Goal: Task Accomplishment & Management: Complete application form

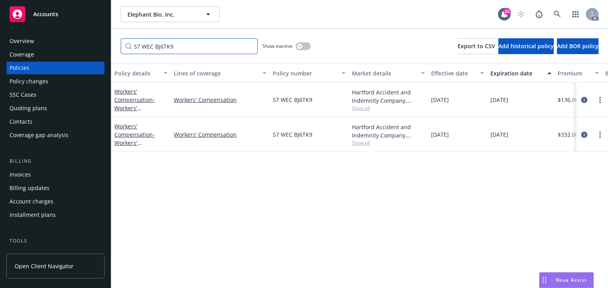
click at [184, 42] on input "57 WEC BJ6TK9" at bounding box center [189, 46] width 137 height 16
click at [583, 133] on icon "circleInformation" at bounding box center [584, 135] width 6 height 6
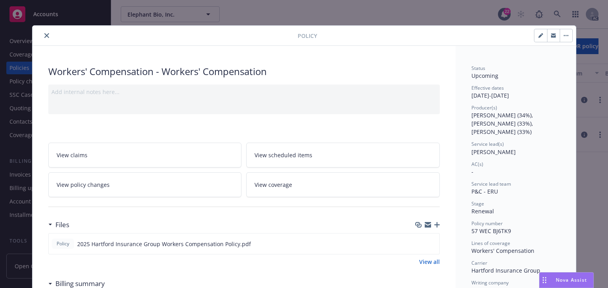
click at [146, 189] on link "View policy changes" at bounding box center [144, 185] width 193 height 25
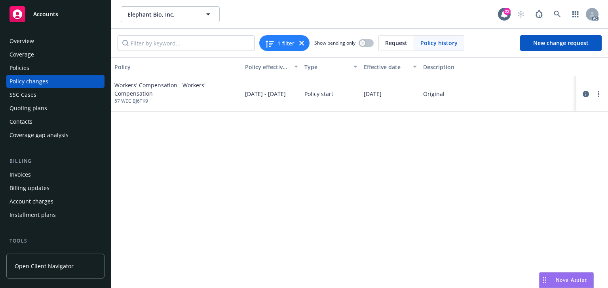
click at [28, 66] on div "Policies" at bounding box center [55, 68] width 92 height 13
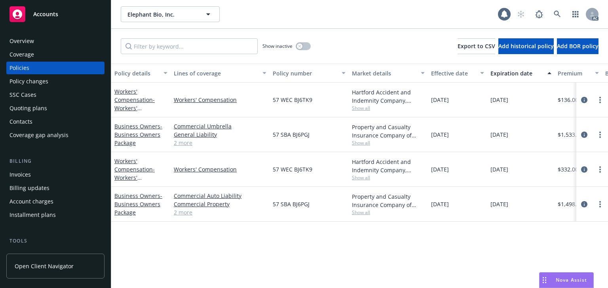
click at [34, 79] on div "Policy changes" at bounding box center [28, 81] width 39 height 13
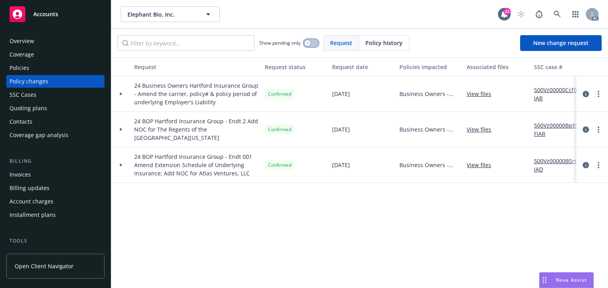
click at [309, 43] on icon "button" at bounding box center [307, 43] width 3 height 3
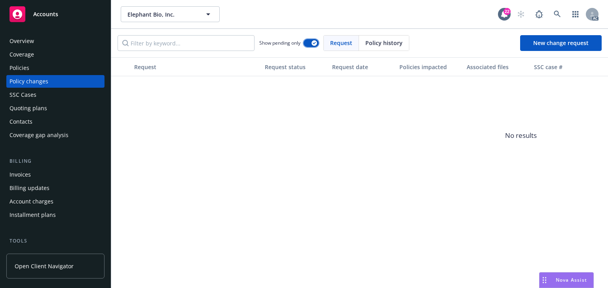
click at [309, 43] on button "button" at bounding box center [310, 43] width 15 height 8
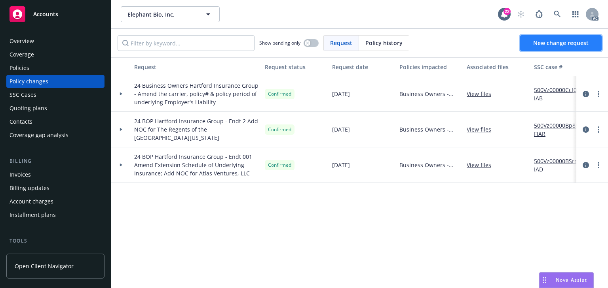
click at [554, 43] on span "New change request" at bounding box center [560, 43] width 55 height 8
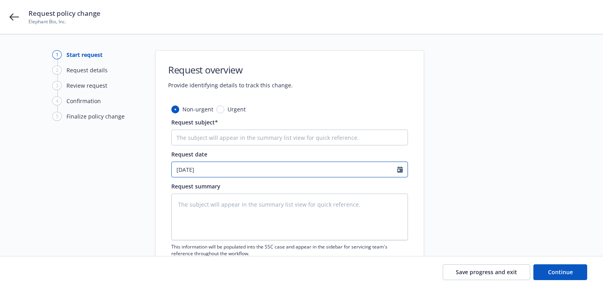
click at [343, 169] on input "[DATE]" at bounding box center [285, 169] width 226 height 15
select select "8"
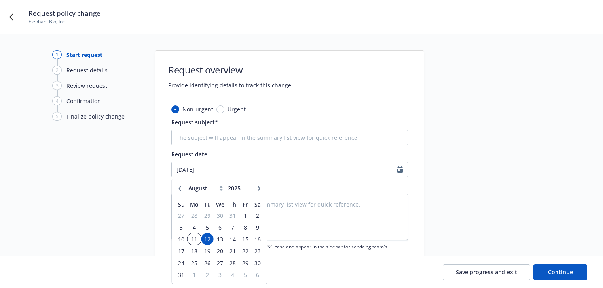
click at [195, 241] on span "11" at bounding box center [194, 240] width 12 height 10
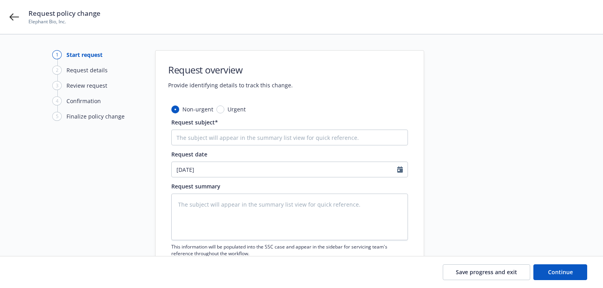
type textarea "x"
type input "[DATE]"
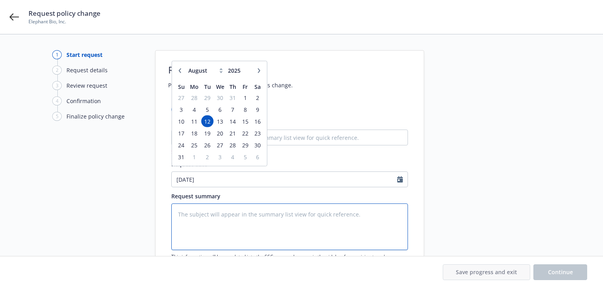
click at [195, 216] on textarea at bounding box center [289, 227] width 237 height 47
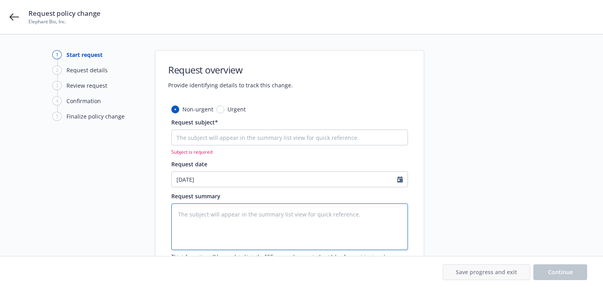
type textarea "x"
type textarea "e"
type textarea "x"
type textarea "en"
type textarea "x"
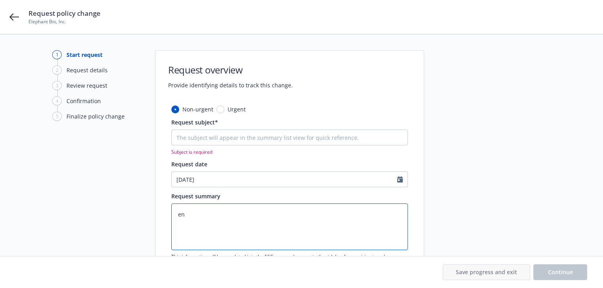
type textarea "end"
type textarea "x"
type textarea "endt"
type textarea "x"
type textarea "endts"
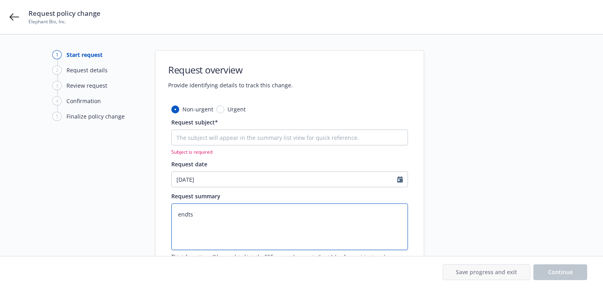
type textarea "x"
type textarea "endtss"
type textarea "x"
type textarea "endtssc"
type textarea "x"
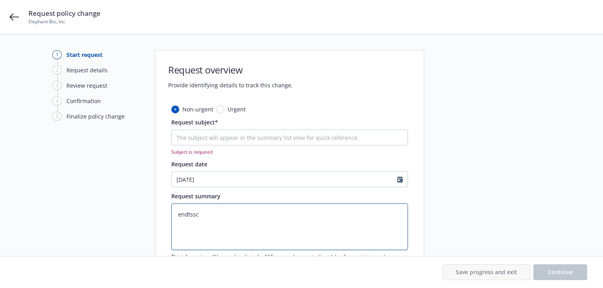
type textarea "endtsscc"
type textarea "x"
type textarea "endtsscca"
type textarea "x"
type textarea "endtssccas"
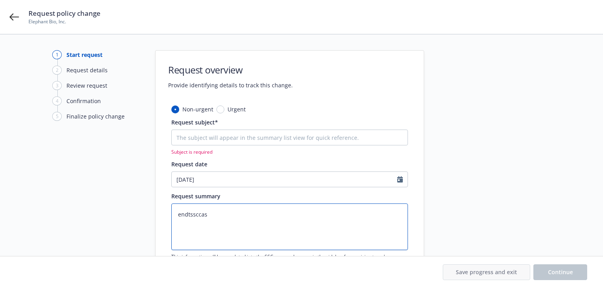
type textarea "x"
type textarea "endtssccase"
paste textarea "25 [PERSON_NAME] Insurance Group -"
type textarea "x"
type textarea "25 [PERSON_NAME] Insurance Group -"
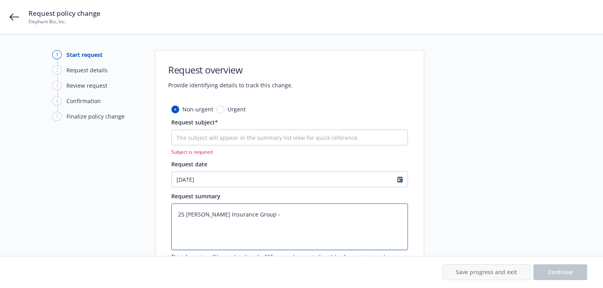
type textarea "x"
type textarea "25 [PERSON_NAME] Insurance Group -"
click at [315, 218] on textarea "25 [PERSON_NAME] Insurance Group -" at bounding box center [289, 227] width 237 height 47
type textarea "x"
type textarea "25 [PERSON_NAME] Insurance Group - C"
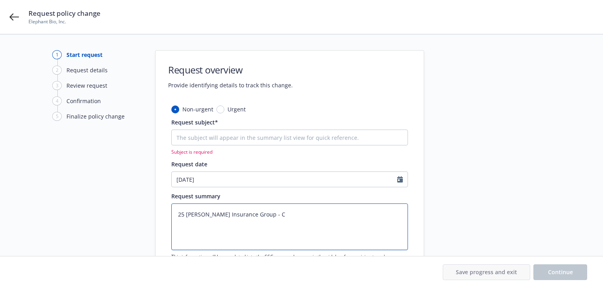
type textarea "x"
type textarea "25 [PERSON_NAME] Insurance Group - Ch"
type textarea "x"
type textarea "25 [PERSON_NAME] Insurance Group - Cha"
type textarea "x"
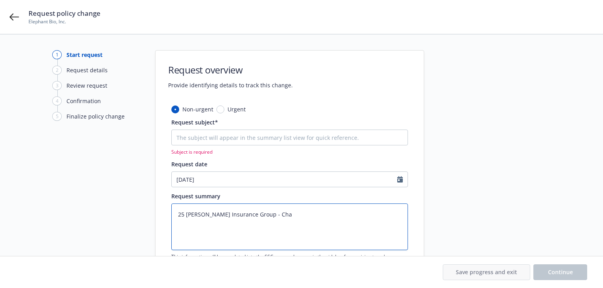
type textarea "25 [PERSON_NAME] Insurance Group - Chan"
type textarea "x"
type textarea "25 [PERSON_NAME] Insurance Group - [PERSON_NAME]"
type textarea "x"
type textarea "25 [PERSON_NAME] Insurance Group - Change"
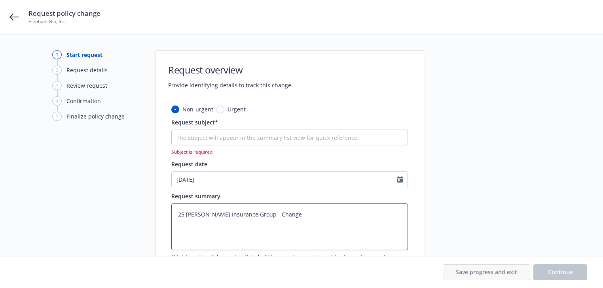
type textarea "x"
type textarea "25 [PERSON_NAME] Insurance Group - Change"
type textarea "x"
type textarea "25 [PERSON_NAME] Insurance Group - Change c"
type textarea "x"
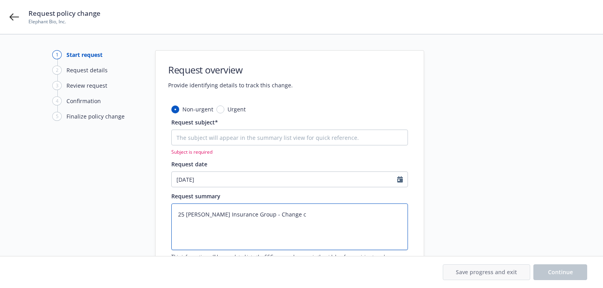
type textarea "25 [PERSON_NAME] Insurance Group - Change cl"
type textarea "x"
type textarea "25 [PERSON_NAME] Insurance Group - Change cla"
type textarea "x"
type textarea "25 [PERSON_NAME] Insurance Group - Change clas"
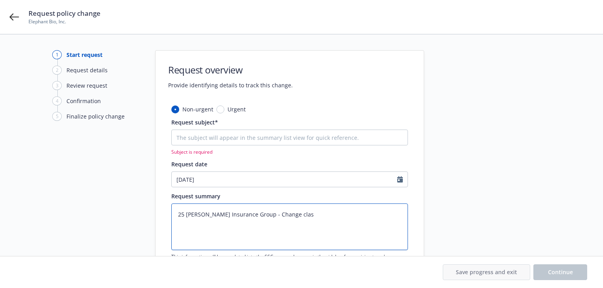
type textarea "x"
type textarea "25 [PERSON_NAME] Insurance Group - Change class"
type textarea "x"
type textarea "25 [PERSON_NAME] Insurance Group - Change class"
type textarea "x"
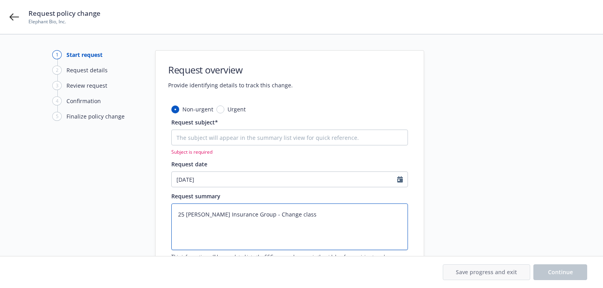
type textarea "25 [PERSON_NAME] Insurance Group - Change class o"
type textarea "x"
type textarea "25 [PERSON_NAME] Insurance Group - Change class"
type textarea "x"
type textarea "25 [PERSON_NAME] Insurance Group - Change class c"
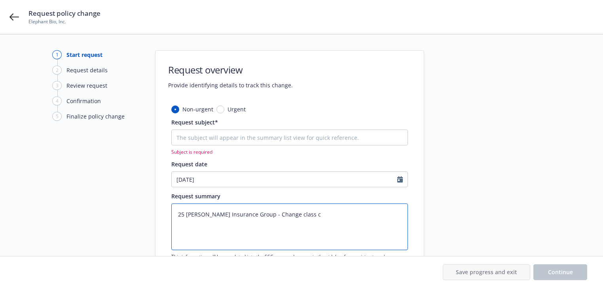
type textarea "x"
type textarea "25 [PERSON_NAME] Insurance Group - Change class co"
type textarea "x"
type textarea "25 [PERSON_NAME] Insurance Group - Change class cod"
type textarea "x"
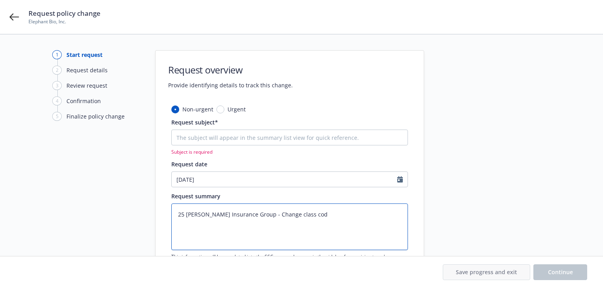
type textarea "25 [PERSON_NAME] Insurance Group - Change class code"
type textarea "x"
type textarea "25 [PERSON_NAME] Insurance Group - Change class code"
type textarea "x"
type textarea "25 [PERSON_NAME] Insurance Group - Change class code 4"
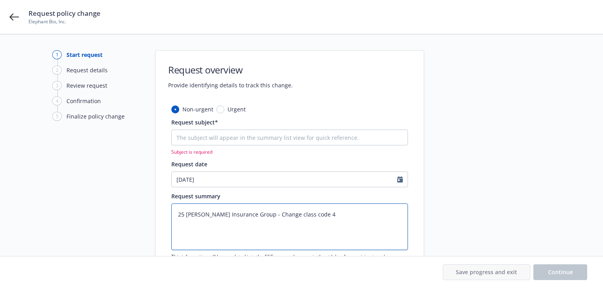
type textarea "x"
type textarea "25 [PERSON_NAME] Insurance Group - Change class code 45"
type textarea "x"
type textarea "25 [PERSON_NAME] Insurance Group - Change class code 451"
type textarea "x"
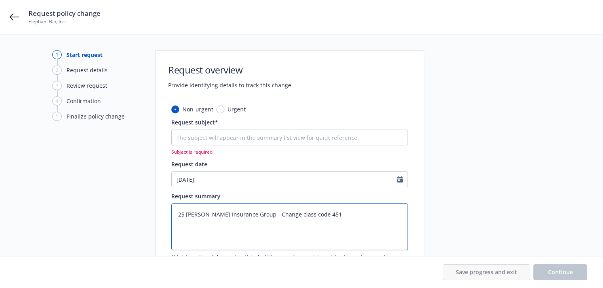
type textarea "25 [PERSON_NAME] Insurance Group - Change class code 4512"
type textarea "x"
type textarea "25 [PERSON_NAME] Insurance Group - Change class code 4512"
type textarea "x"
type textarea "25 [PERSON_NAME] Insurance Group - Change class code 4512 p"
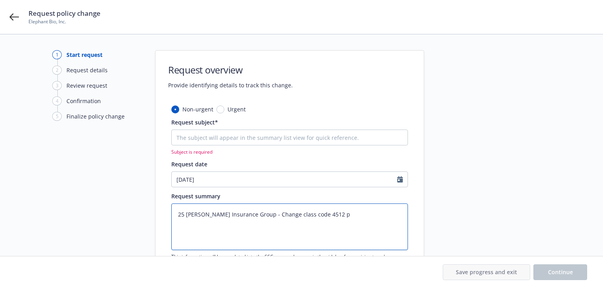
type textarea "x"
type textarea "25 [PERSON_NAME] Insurance Group - Change class code 4512 py"
type textarea "x"
type textarea "25 [PERSON_NAME] Insurance Group - Change class code 4512 p"
type textarea "x"
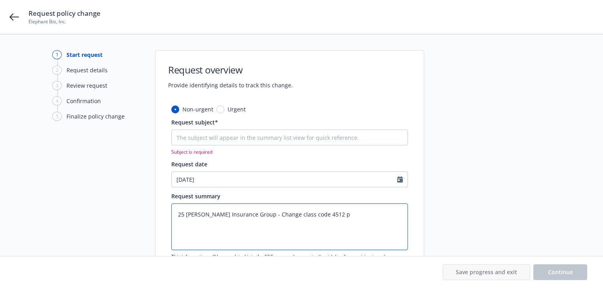
type textarea "25 [PERSON_NAME] Insurance Group - Change class code 4512 pa"
type textarea "x"
type textarea "25 [PERSON_NAME] Insurance Group - Change class code 4512 pay"
type textarea "x"
type textarea "25 [PERSON_NAME] Insurance Group - Change class code 4512 payr"
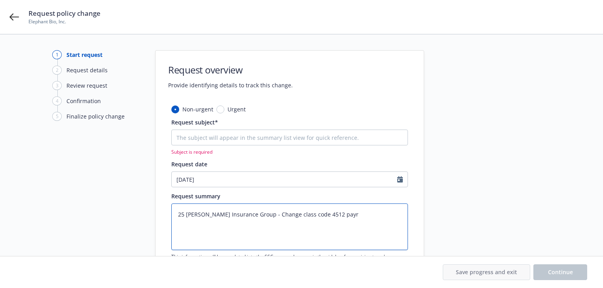
type textarea "x"
type textarea "25 [PERSON_NAME] Insurance Group - Change class code 4512 payro"
type textarea "x"
type textarea "25 [PERSON_NAME] Insurance Group - Change class code 4512 payrol"
type textarea "x"
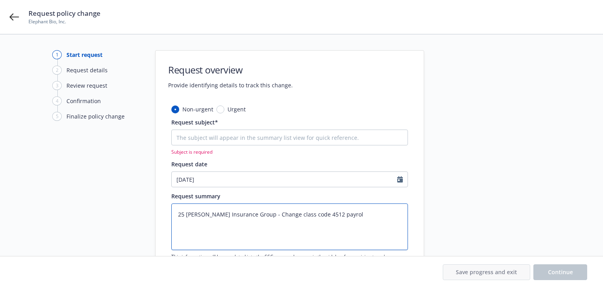
type textarea "25 [PERSON_NAME] Insurance Group - Change class code 4512 payroll"
type textarea "x"
type textarea "25 [PERSON_NAME] Insurance Group - Change class code 4512 payroll"
type textarea "x"
type textarea "25 [PERSON_NAME] Insurance Group - Change class code 4512 payroll t"
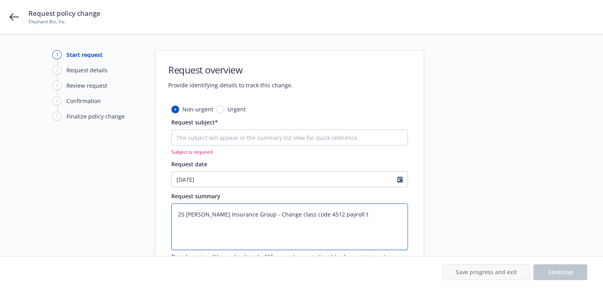
type textarea "x"
type textarea "25 [PERSON_NAME] Insurance Group - Change class code 4512 payroll to"
type textarea "x"
type textarea "25 [PERSON_NAME] Insurance Group - Change class code 4512 payroll to"
type textarea "x"
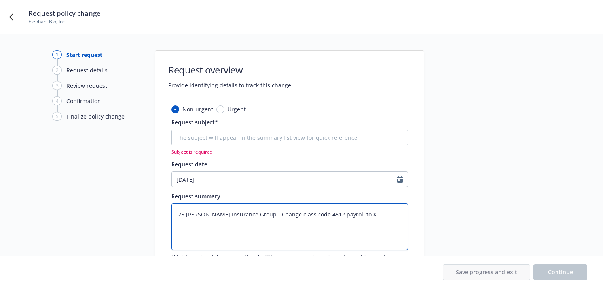
paste textarea "693,250.00"
type textarea "25 [PERSON_NAME] Insurance Group - Change class code 4512 payroll to $693,250.00"
type textarea "x"
type textarea "25 [PERSON_NAME] Insurance Group - Change class code 4512 payroll to $693,250.00"
type textarea "x"
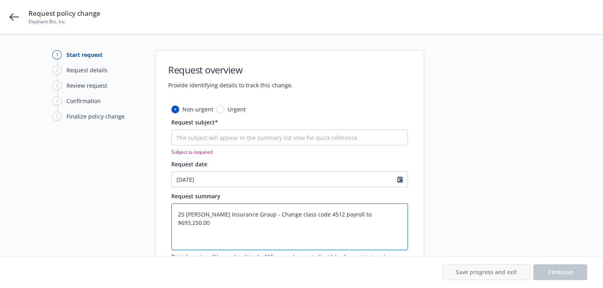
type textarea "25 [PERSON_NAME] Insurance Group - Change class code 4512 payroll to $693,250.0…"
type textarea "x"
type textarea "25 [PERSON_NAME] Insurance Group - Change class code 4512 payroll to $693,250.0…"
type textarea "x"
type textarea "25 [PERSON_NAME] Insurance Group - Change class code 4512 payroll to $693,250.0…"
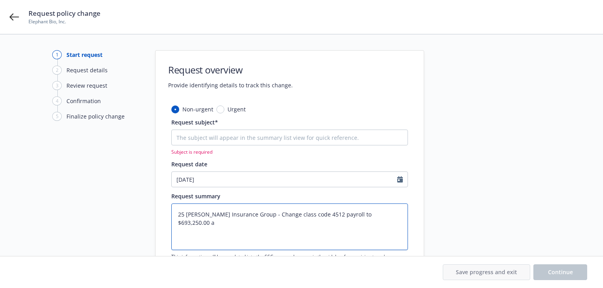
type textarea "x"
type textarea "25 [PERSON_NAME] Insurance Group - Change class code 4512 payroll to $693,250.0…"
type textarea "x"
type textarea "25 [PERSON_NAME] Insurance Group - Change class code 4512 payroll to $693,250.0…"
type textarea "x"
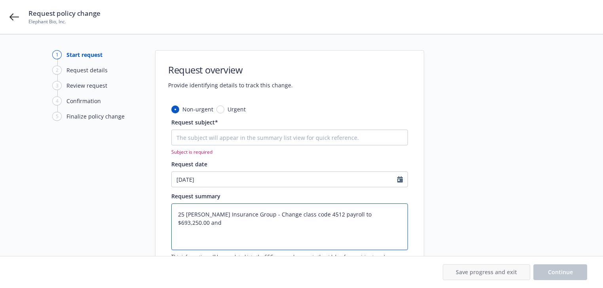
click at [407, 216] on textarea "25 [PERSON_NAME] Insurance Group - Change class code 4512 payroll to $693,250.0…" at bounding box center [289, 227] width 237 height 47
paste textarea "employees"
type textarea "25 [PERSON_NAME] Insurance Group - Change class code 4512 payroll to $693,250.0…"
type textarea "x"
type textarea "25 [PERSON_NAME] Insurance Group - Change class code 4512 payroll to $693,250.0…"
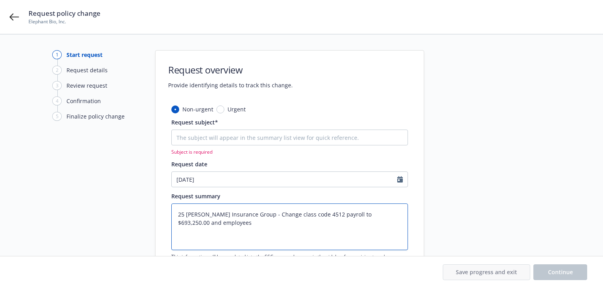
click at [220, 227] on textarea "25 [PERSON_NAME] Insurance Group - Change class code 4512 payroll to $693,250.0…" at bounding box center [289, 227] width 237 height 47
paste textarea "number"
type textarea "x"
type textarea "25 [PERSON_NAME] Insurance Group - Change class code 4512 payroll to $693,250.0…"
click at [204, 224] on textarea "25 [PERSON_NAME] Insurance Group - Change class code 4512 payroll to $693,250.0…" at bounding box center [289, 227] width 237 height 47
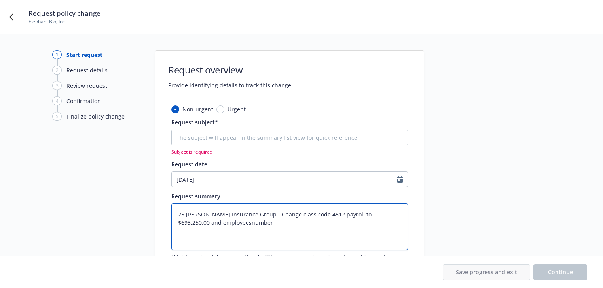
click at [206, 224] on textarea "25 [PERSON_NAME] Insurance Group - Change class code 4512 payroll to $693,250.0…" at bounding box center [289, 227] width 237 height 47
type textarea "x"
type textarea "25 [PERSON_NAME] Insurance Group - Change class code 4512 payroll to $693,250.0…"
click at [204, 223] on textarea "25 [PERSON_NAME] Insurance Group - Change class code 4512 payroll to $693,250.0…" at bounding box center [289, 227] width 237 height 47
type textarea "x"
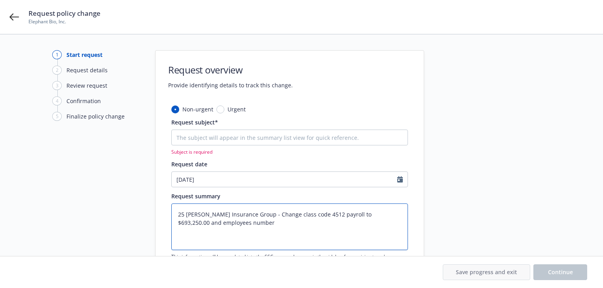
type textarea "25 [PERSON_NAME] Insurance Group - Change class code 4512 payroll to $693,250.0…"
click at [242, 225] on textarea "25 [PERSON_NAME] Insurance Group - Change class code 4512 payroll to $693,250.0…" at bounding box center [289, 227] width 237 height 47
type textarea "x"
type textarea "25 [PERSON_NAME] Insurance Group - Change class code 4512 payroll to $693,250.0…"
type textarea "x"
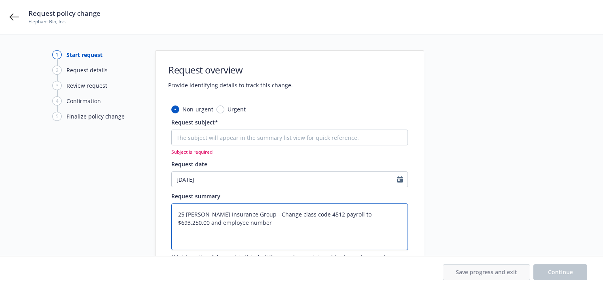
type textarea "25 [PERSON_NAME] Insurance Group - Change class code 4512 payroll to $693,250.0…"
type textarea "x"
type textarea "25 [PERSON_NAME] Insurance Group - Change class code 4512 payroll to $693,250.0…"
type textarea "x"
type textarea "25 [PERSON_NAME] Insurance Group - Change class code 4512 payroll to $693,250.0…"
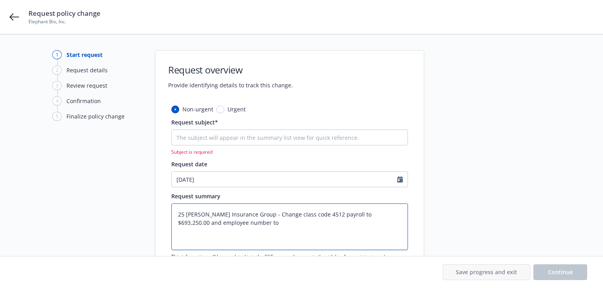
type textarea "x"
type textarea "25 [PERSON_NAME] Insurance Group - Change class code 4512 payroll to $693,250.0…"
type textarea "x"
type textarea "25 [PERSON_NAME] Insurance Group - Change class code 4512 payroll to $693,250.0…"
type textarea "x"
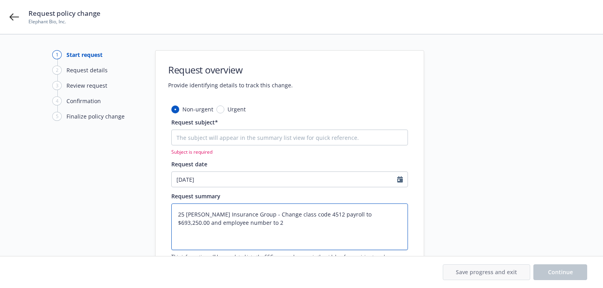
type textarea "25 [PERSON_NAME] Insurance Group - Change class code 4512 payroll to $693,250.0…"
type textarea "x"
type textarea "25 [PERSON_NAME] Insurance Group - Change class code 4512 payroll to $693,250.0…"
type textarea "x"
type textarea "25 [PERSON_NAME] Insurance Group - Change class code 4512 payroll to $693,250.0…"
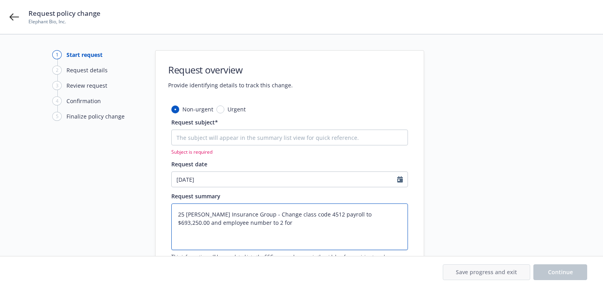
type textarea "x"
type textarea "25 [PERSON_NAME] Insurance Group - Change class code 4512 payroll to $693,250.0…"
type textarea "x"
type textarea "25 [PERSON_NAME] Insurance Group - Change class code 4512 payroll to $693,250.0…"
type textarea "x"
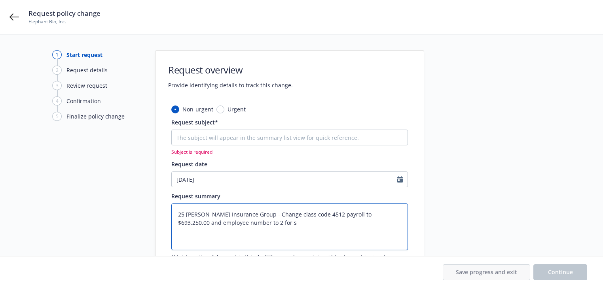
type textarea "25 [PERSON_NAME] Insurance Group - Change class code 4512 payroll to $693,250.0…"
type textarea "x"
type textarea "25 [PERSON_NAME] Insurance Group - Change class code 4512 payroll to $693,250.0…"
type textarea "x"
type textarea "25 [PERSON_NAME] Insurance Group - Change class code 4512 payroll to $693,250.0…"
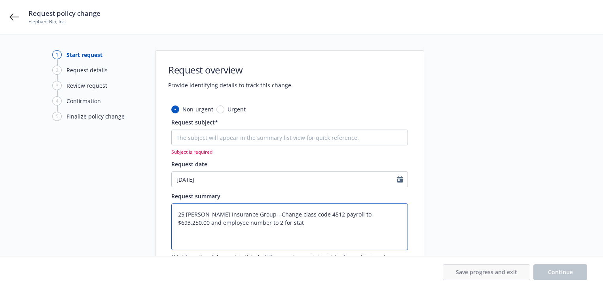
type textarea "x"
type textarea "25 [PERSON_NAME] Insurance Group - Change class code 4512 payroll to $693,250.0…"
type textarea "x"
type textarea "25 [PERSON_NAME] Insurance Group - Change class code 4512 payroll to $693,250.0…"
type textarea "x"
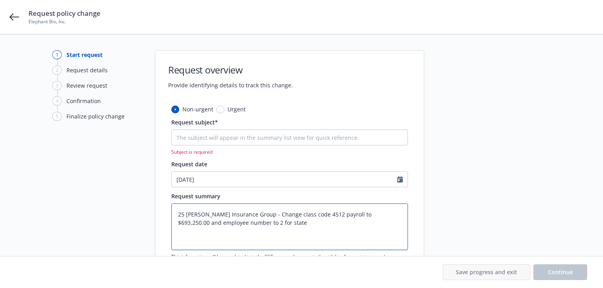
type textarea "25 [PERSON_NAME] Insurance Group - Change class code 4512 payroll to $693,250.0…"
type textarea "x"
drag, startPoint x: 274, startPoint y: 220, endPoint x: 161, endPoint y: 197, distance: 115.5
click at [161, 197] on div "Non-urgent Urgent Request subject* Subject is required Request date [DATE] Requ…" at bounding box center [289, 205] width 268 height 200
type textarea "25 [PERSON_NAME] Insurance Group - Change class code 4512 payroll to $693,250.0…"
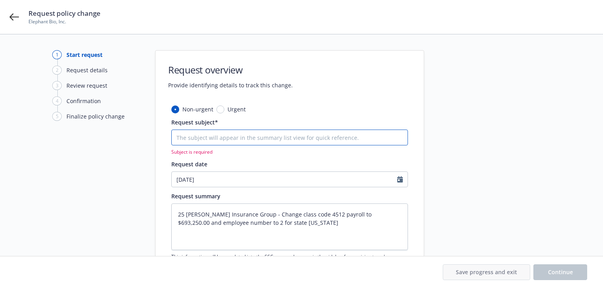
click at [216, 136] on input "Request subject*" at bounding box center [289, 138] width 237 height 16
paste input "25 [PERSON_NAME] Insurance Group - Change class code 4512 payroll to $693,250.0…"
type input "25 [PERSON_NAME] Insurance Group - Change class code 4512 payroll to $693,250.0…"
type textarea "x"
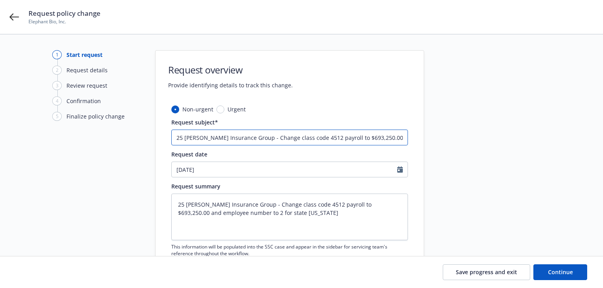
scroll to position [0, 87]
type input "25 [PERSON_NAME] Insurance Group - Change class code 4512 payroll to $693,250.0…"
paste textarea "Policy is amended to change the payroll associated to 4512 for MA, Schedule Num…"
type textarea "x"
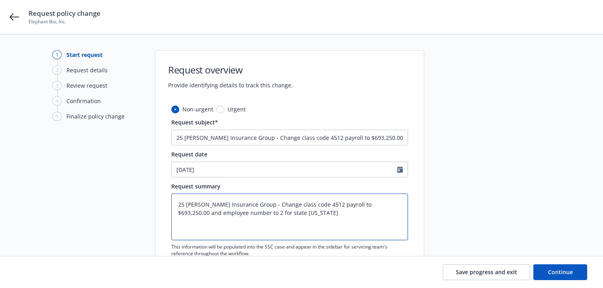
type textarea "Policy is amended to change the payroll associated to 4512 for MA, Schedule Num…"
drag, startPoint x: 281, startPoint y: 215, endPoint x: 186, endPoint y: 201, distance: 95.2
click at [278, 214] on textarea "Policy is amended to change the payroll associated to 4512 for MA, Schedule Num…" at bounding box center [289, 217] width 237 height 47
click at [280, 214] on textarea "Policy is amended to change the payroll associated to 4512 for MA, Schedule Num…" at bounding box center [289, 217] width 237 height 47
type textarea "x"
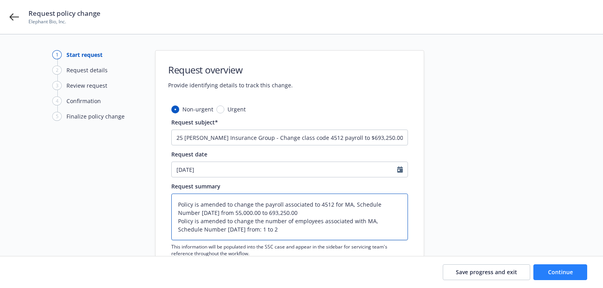
type textarea "Policy is amended to change the payroll associated to 4512 for MA, Schedule Num…"
click at [570, 272] on span "Continue" at bounding box center [560, 273] width 25 height 8
type textarea "x"
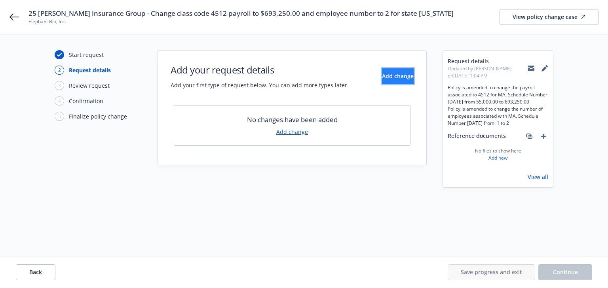
click at [391, 75] on span "Add change" at bounding box center [398, 76] width 32 height 8
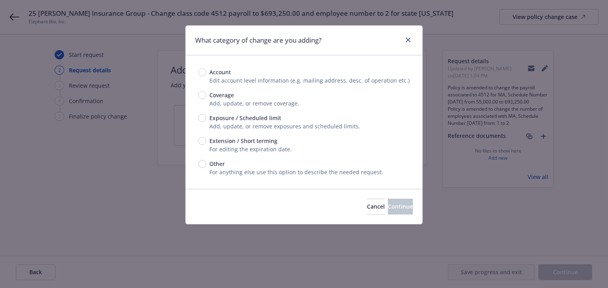
drag, startPoint x: 195, startPoint y: 116, endPoint x: 199, endPoint y: 117, distance: 4.5
click at [195, 116] on div "Account Edit account level information (e.g. mailing address, desc. of operatio…" at bounding box center [304, 122] width 237 height 134
click at [200, 118] on input "Exposure / Scheduled limit" at bounding box center [202, 118] width 8 height 8
radio input "true"
click at [358, 200] on div "Cancel Continue" at bounding box center [304, 206] width 237 height 35
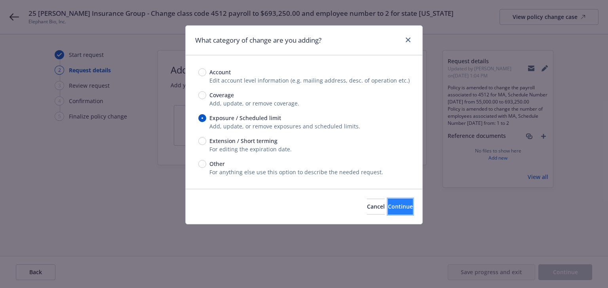
click at [388, 204] on span "Continue" at bounding box center [400, 207] width 25 height 8
type textarea "x"
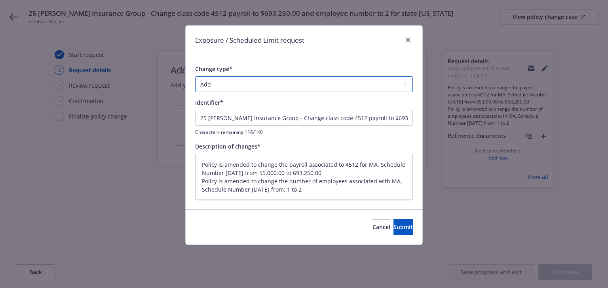
click at [250, 90] on select "Add Audit Change Remove" at bounding box center [304, 84] width 218 height 16
select select "CHANGE"
click at [195, 76] on select "Add Audit Change Remove" at bounding box center [304, 84] width 218 height 16
drag, startPoint x: 284, startPoint y: 119, endPoint x: 133, endPoint y: 135, distance: 152.3
click at [133, 135] on div "Exposure / Scheduled Limit request Change type* Add Audit Change Remove Identif…" at bounding box center [304, 144] width 608 height 288
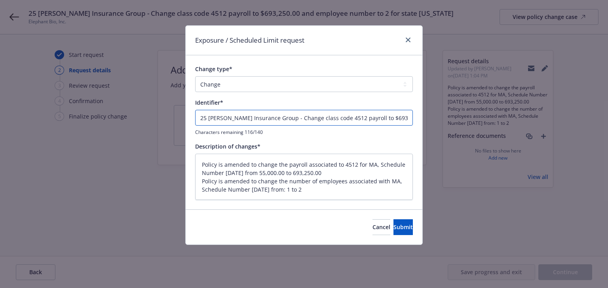
type textarea "x"
type input "- Change class code 4512 payroll to $693,250.00 and employee number to 2 for st…"
type textarea "x"
type input "E - Change class code 4512 payroll to $693,250.00 and employee number to 2 for …"
type textarea "x"
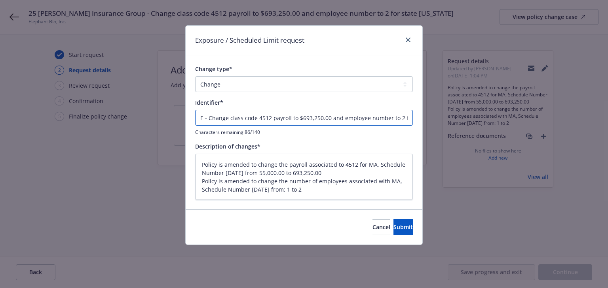
type input "EN - Change class code 4512 payroll to $693,250.00 and employee number to 2 for…"
type textarea "x"
type input "END - Change class code 4512 payroll to $693,250.00 and employee number to 2 fo…"
type textarea "x"
type input "ENDT - Change class code 4512 payroll to $693,250.00 and employee number to 2 f…"
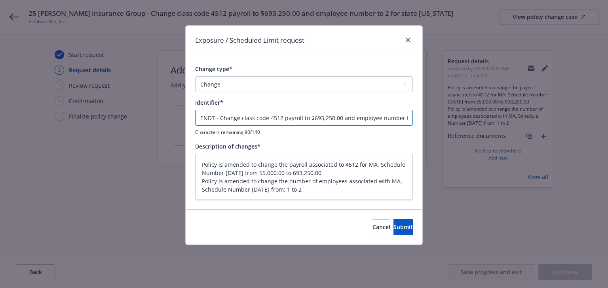
type textarea "x"
type input "ENDT - Change class code 4512 payroll to $693,250.00 and employee number to 2 f…"
type textarea "x"
type input "ENDT # - Change class code 4512 payroll to $693,250.00 and employee number to 2…"
type textarea "x"
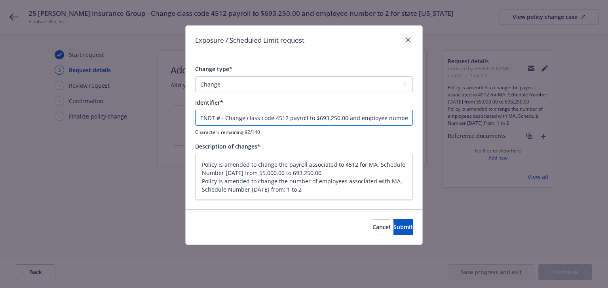
type input "ENDT #0 - Change class code 4512 payroll to $693,250.00 and employee number to …"
type textarea "x"
type input "ENDT #00 - Change class code 4512 payroll to $693,250.00 and employee number to…"
type textarea "x"
type input "ENDT #001 - Change class code 4512 payroll to $693,250.00 and employee number t…"
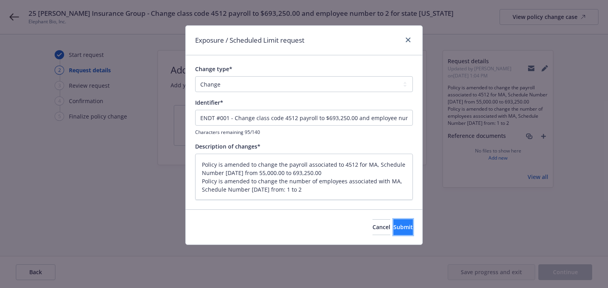
click at [398, 222] on button "Submit" at bounding box center [402, 228] width 19 height 16
type textarea "x"
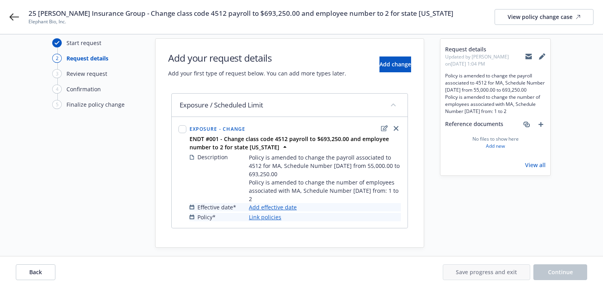
scroll to position [19, 0]
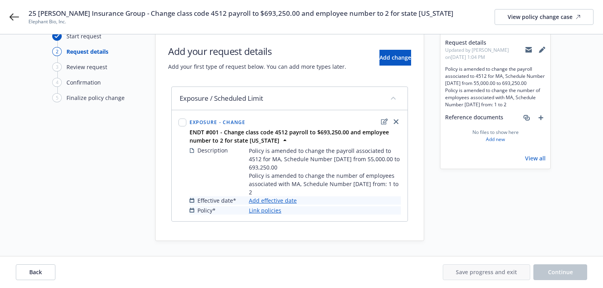
click at [278, 204] on link "Add effective date" at bounding box center [273, 201] width 48 height 8
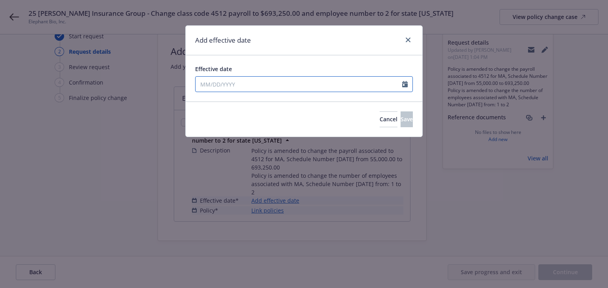
click at [244, 80] on input "Effective date" at bounding box center [298, 84] width 207 height 15
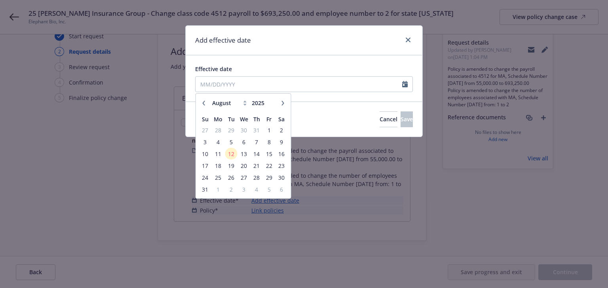
click at [281, 104] on icon "button" at bounding box center [283, 103] width 5 height 5
select select "9"
drag, startPoint x: 279, startPoint y: 128, endPoint x: 303, endPoint y: 73, distance: 60.1
click at [281, 125] on span "6" at bounding box center [281, 130] width 11 height 10
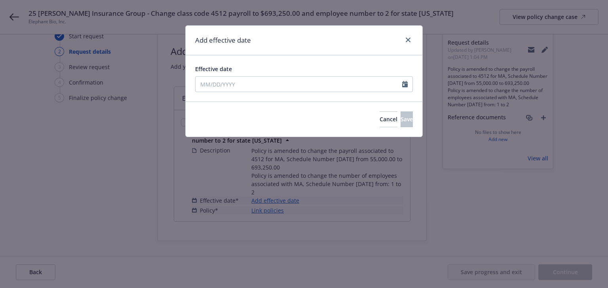
type input "[DATE]"
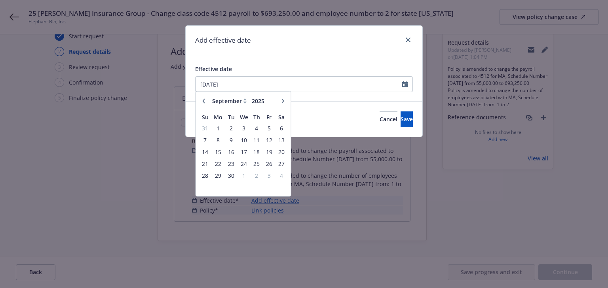
click at [314, 46] on div "Add effective date" at bounding box center [304, 41] width 237 height 30
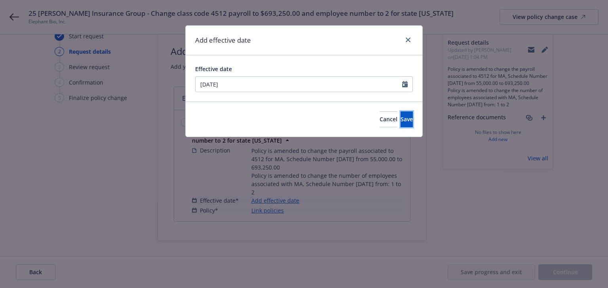
click at [402, 118] on button "Save" at bounding box center [406, 120] width 12 height 16
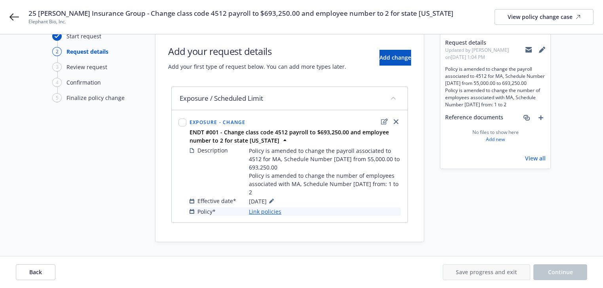
click at [266, 214] on link "Link policies" at bounding box center [265, 212] width 32 height 8
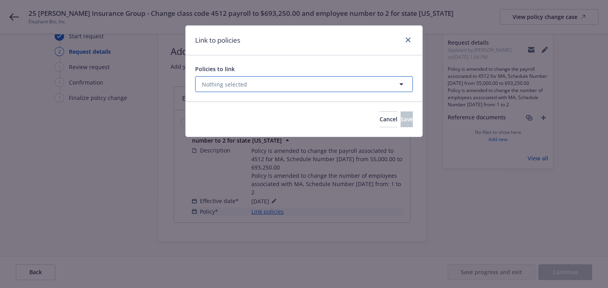
click at [237, 84] on span "Nothing selected" at bounding box center [224, 84] width 45 height 8
select select "ACTIVE"
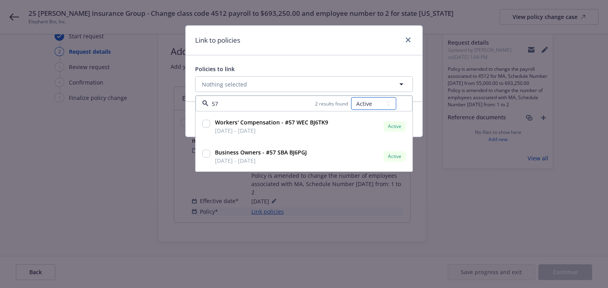
click at [353, 100] on select "All Active Upcoming Expired Cancelled" at bounding box center [373, 103] width 45 height 13
click at [351, 97] on select "All Active Upcoming Expired Cancelled" at bounding box center [373, 103] width 45 height 13
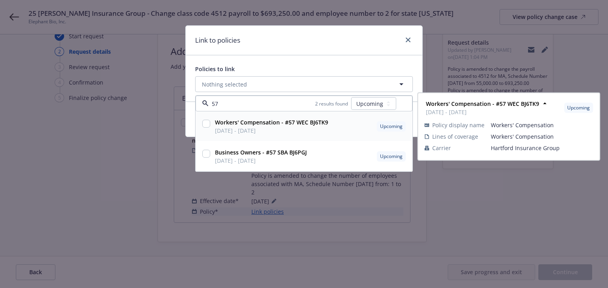
drag, startPoint x: 206, startPoint y: 123, endPoint x: 220, endPoint y: 114, distance: 16.6
click at [206, 123] on input "checkbox" at bounding box center [206, 124] width 8 height 8
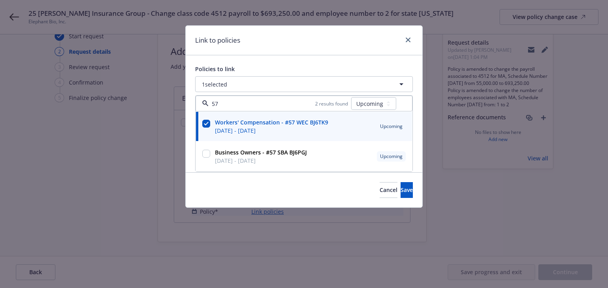
click at [322, 41] on div "Link to policies" at bounding box center [304, 41] width 237 height 30
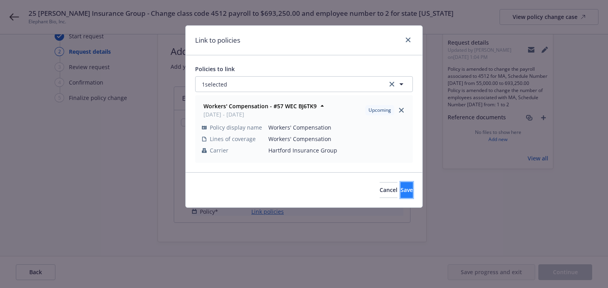
click at [400, 182] on button "Save" at bounding box center [406, 190] width 12 height 16
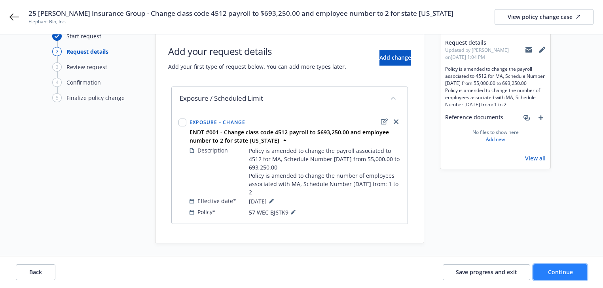
click at [569, 269] on span "Continue" at bounding box center [560, 273] width 25 height 8
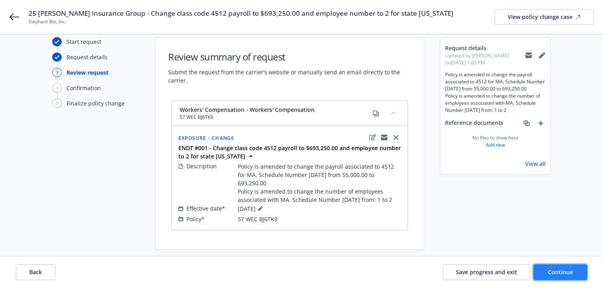
click at [556, 273] on span "Continue" at bounding box center [560, 273] width 25 height 8
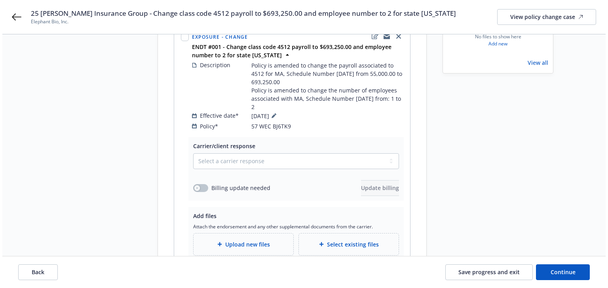
scroll to position [140, 0]
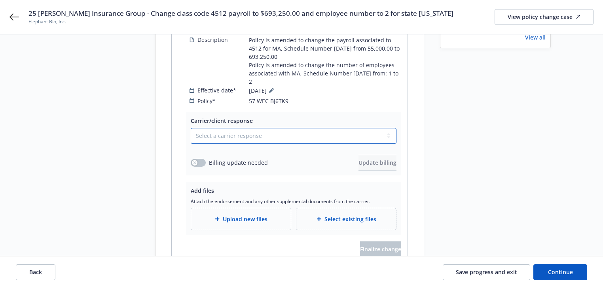
click at [225, 128] on select "Select a carrier response Accepted Accepted with revision No endorsement needed…" at bounding box center [294, 136] width 206 height 16
click at [191, 128] on select "Select a carrier response Accepted Accepted with revision No endorsement needed…" at bounding box center [294, 136] width 206 height 16
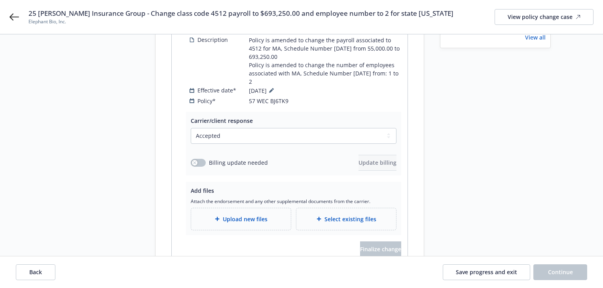
click at [192, 155] on div "Billing update needed Update billing" at bounding box center [294, 163] width 206 height 16
click at [201, 159] on button "button" at bounding box center [198, 163] width 15 height 8
click at [387, 161] on button "Update billing" at bounding box center [377, 163] width 38 height 16
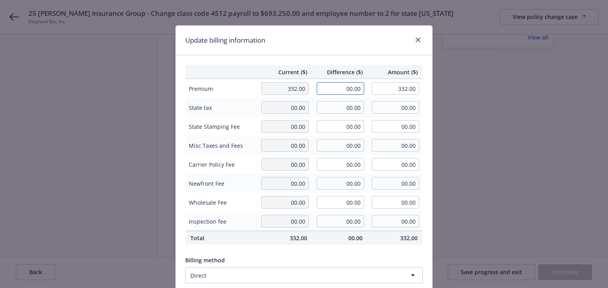
click at [343, 88] on input "00.00" at bounding box center [340, 88] width 47 height 13
click at [331, 64] on div "Current ($) Difference ($) Amount ($) Premium 332.00 484.00 816.00 State tax 00…" at bounding box center [304, 191] width 256 height 273
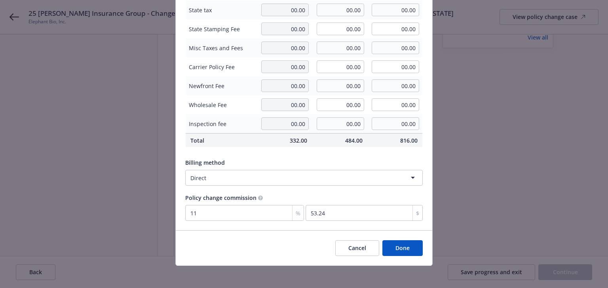
scroll to position [100, 0]
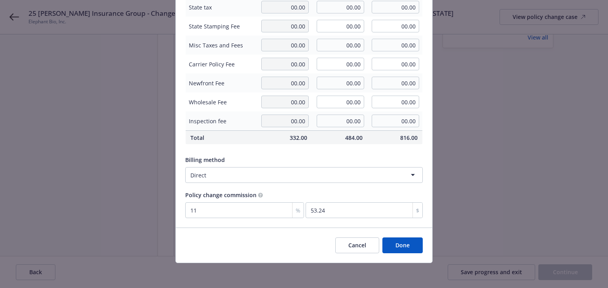
click at [415, 240] on button "Done" at bounding box center [402, 246] width 40 height 16
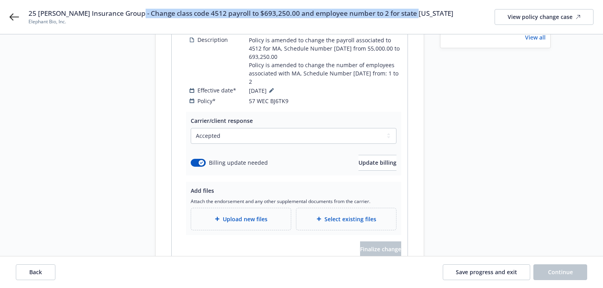
drag, startPoint x: 138, startPoint y: 12, endPoint x: 418, endPoint y: 11, distance: 280.5
click at [418, 11] on div "25 [PERSON_NAME] Insurance Group - Change class code 4512 payroll to $693,250.0…" at bounding box center [310, 17] width 565 height 17
copy span "Change class code 4512 payroll to $693,250.00 and employee number to 2 for stat…"
click at [241, 215] on span "Upload new files" at bounding box center [245, 219] width 45 height 8
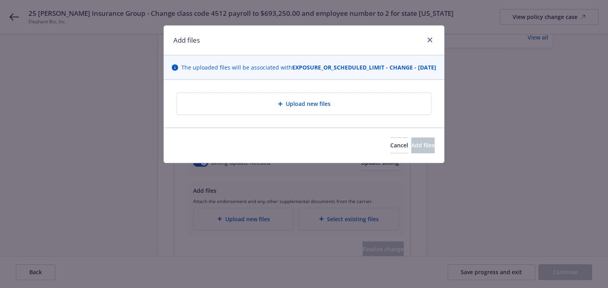
click at [313, 108] on span "Upload new files" at bounding box center [308, 104] width 45 height 8
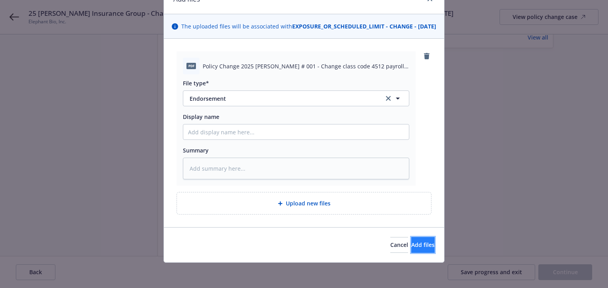
click at [411, 245] on span "Add files" at bounding box center [422, 245] width 23 height 8
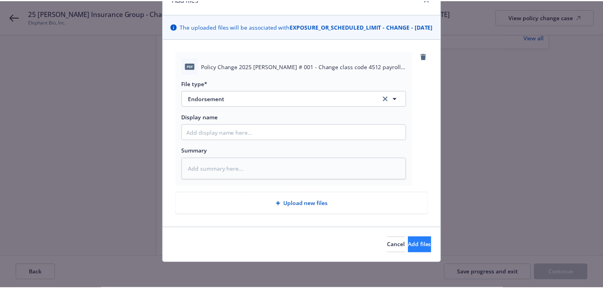
scroll to position [20, 0]
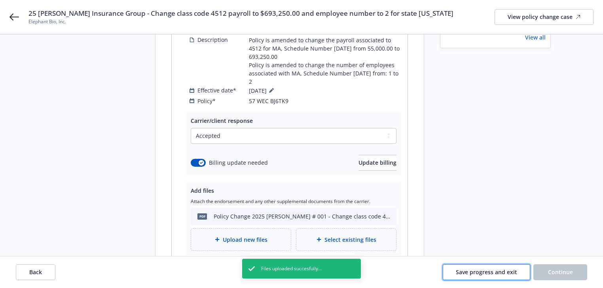
click at [478, 273] on span "Save progress and exit" at bounding box center [486, 273] width 61 height 8
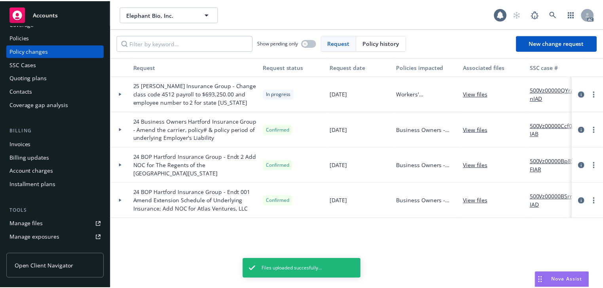
scroll to position [95, 0]
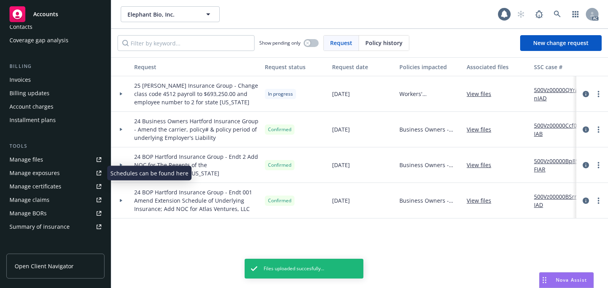
click at [34, 174] on div "Manage exposures" at bounding box center [34, 173] width 50 height 13
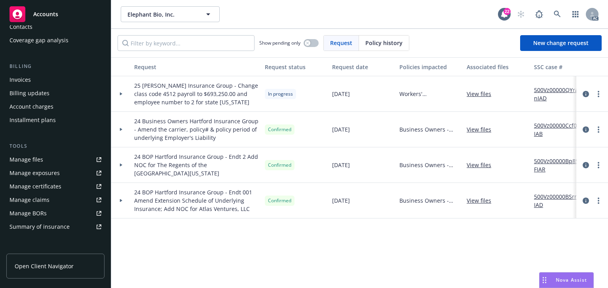
click at [121, 94] on icon at bounding box center [121, 94] width 2 height 3
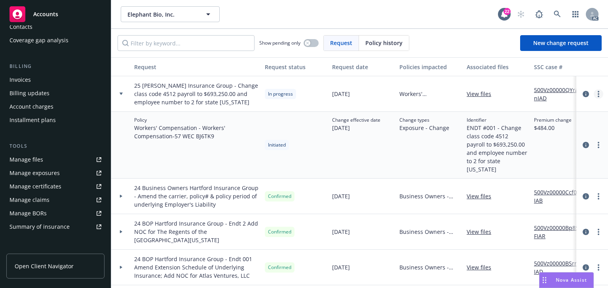
click at [597, 95] on icon "more" at bounding box center [598, 94] width 2 height 6
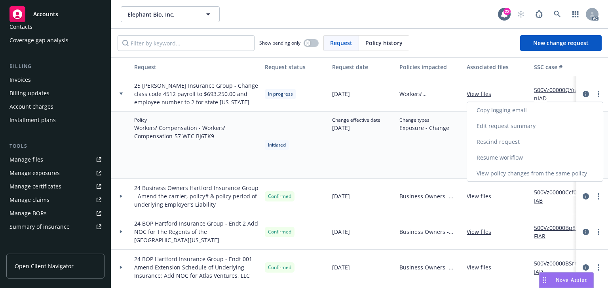
click at [514, 155] on link "Resume workflow" at bounding box center [535, 158] width 136 height 16
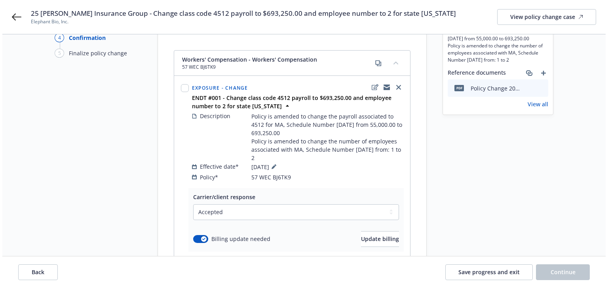
scroll to position [190, 0]
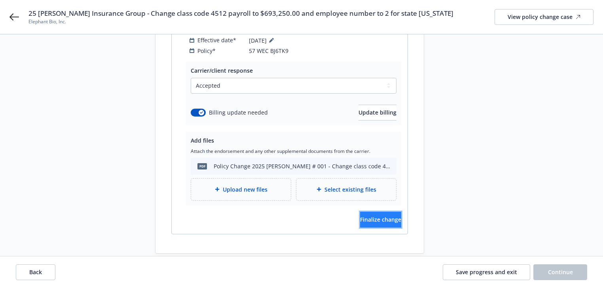
click at [365, 216] on span "Finalize change" at bounding box center [380, 220] width 41 height 8
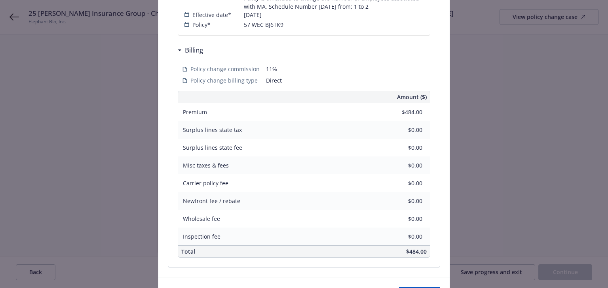
scroll to position [279, 0]
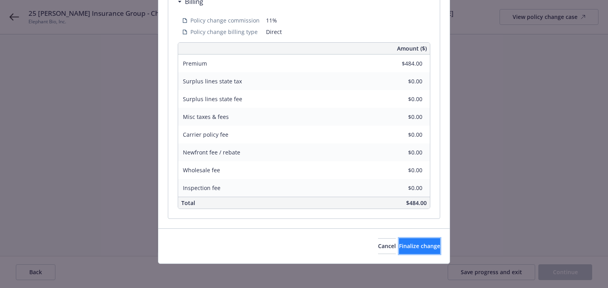
click at [420, 250] on button "Finalize change" at bounding box center [419, 247] width 41 height 16
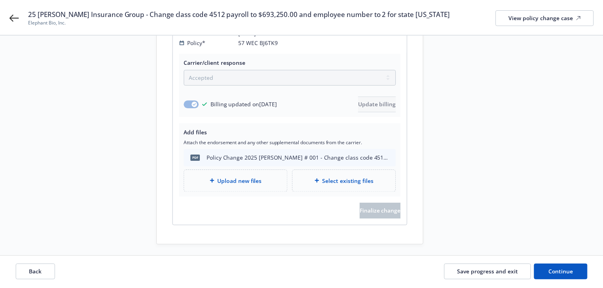
scroll to position [177, 0]
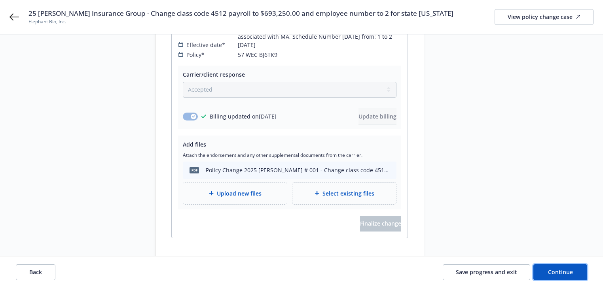
click at [574, 272] on button "Continue" at bounding box center [560, 273] width 54 height 16
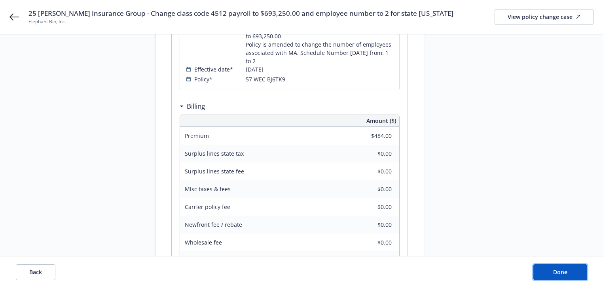
click at [574, 272] on button "Done" at bounding box center [560, 273] width 54 height 16
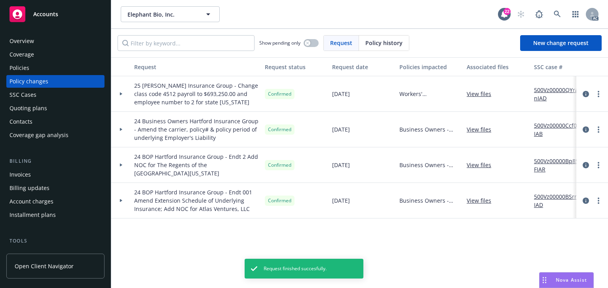
click at [538, 91] on link "500Vz00000QYranIAD" at bounding box center [560, 94] width 53 height 17
